Goal: Navigation & Orientation: Go to known website

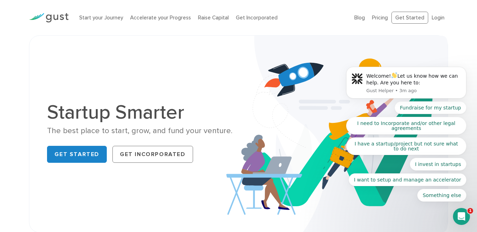
click at [431, 17] on body "Welcome! Let us know how we can help. Are you here to: Gust Helper • 3m ago Fun…" at bounding box center [406, 84] width 136 height 251
click at [435, 18] on body "Welcome! Let us know how we can help. Are you here to: Gust Helper • 3m ago Fun…" at bounding box center [406, 84] width 136 height 251
click at [435, 17] on body "Welcome! Let us know how we can help. Are you here to: Gust Helper • 3m ago Fun…" at bounding box center [406, 84] width 136 height 251
click at [434, 17] on body "Welcome! Let us know how we can help. Are you here to: Gust Helper • 3m ago Fun…" at bounding box center [406, 84] width 136 height 251
click at [435, 17] on body "Welcome! Let us know how we can help. Are you here to: Gust Helper • 3m ago Fun…" at bounding box center [406, 84] width 136 height 251
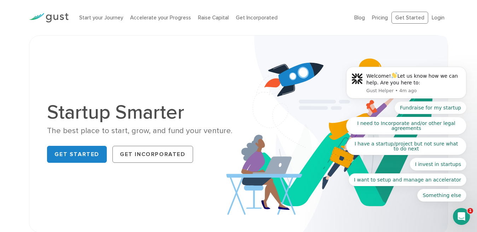
click at [433, 17] on body "Welcome! Let us know how we can help. Are you here to: Gust Helper • 4m ago Fun…" at bounding box center [406, 84] width 136 height 251
click at [431, 19] on body "Welcome! Let us know how we can help. Are you here to: Gust Helper • 4m ago Fun…" at bounding box center [406, 84] width 136 height 251
click at [436, 18] on body "Welcome! Let us know how we can help. Are you here to: Gust Helper • 4m ago Fun…" at bounding box center [406, 84] width 136 height 251
click at [436, 16] on body "Welcome! Let us know how we can help. Are you here to: Gust Helper • 5m ago Fun…" at bounding box center [406, 84] width 136 height 251
drag, startPoint x: 432, startPoint y: 16, endPoint x: 407, endPoint y: 6, distance: 26.8
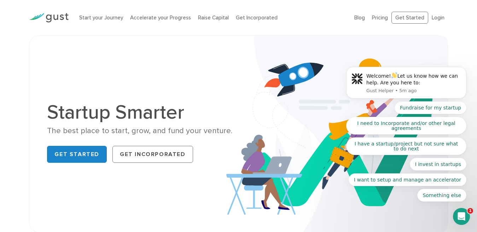
click at [407, 6] on body "Welcome! Let us know how we can help. Are you here to: Gust Helper • 5m ago Fun…" at bounding box center [406, 84] width 136 height 251
click at [405, 17] on body "Welcome! Let us know how we can help. Are you here to: Gust Helper • 5m ago Fun…" at bounding box center [406, 84] width 136 height 251
click at [406, 19] on body "Welcome! Let us know how we can help. Are you here to: Gust Helper • 5m ago Fun…" at bounding box center [406, 84] width 136 height 251
click at [433, 17] on body "Welcome! Let us know how we can help. Are you here to: Gust Helper • 5m ago Fun…" at bounding box center [406, 84] width 136 height 251
click at [433, 15] on body "Welcome! Let us know how we can help. Are you here to: Gust Helper • 5m ago Fun…" at bounding box center [406, 84] width 136 height 251
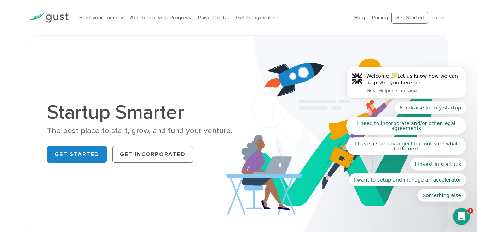
click at [403, 16] on body "Welcome! Let us know how we can help. Are you here to: Gust Helper • 5m ago Fun…" at bounding box center [406, 84] width 136 height 251
click at [433, 16] on body "Welcome! Let us know how we can help. Are you here to: Gust Helper • 5m ago Fun…" at bounding box center [406, 84] width 136 height 251
click at [434, 17] on body "Welcome! Let us know how we can help. Are you here to: Gust Helper • 5m ago Fun…" at bounding box center [406, 84] width 136 height 251
click at [432, 16] on body "Welcome! Let us know how we can help. Are you here to: Gust Helper • 7m ago Fun…" at bounding box center [406, 84] width 136 height 251
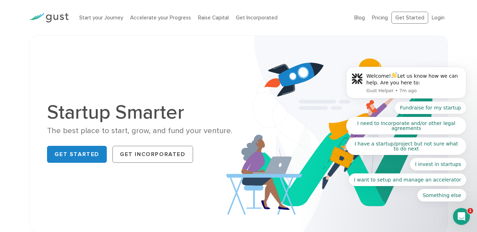
click at [398, 16] on body "Welcome! Let us know how we can help. Are you here to: Gust Helper • 7m ago Fun…" at bounding box center [406, 84] width 136 height 251
click at [89, 153] on link "Get Started" at bounding box center [77, 154] width 60 height 17
click at [79, 155] on link "Get Started" at bounding box center [77, 154] width 60 height 17
